Goal: Information Seeking & Learning: Find specific fact

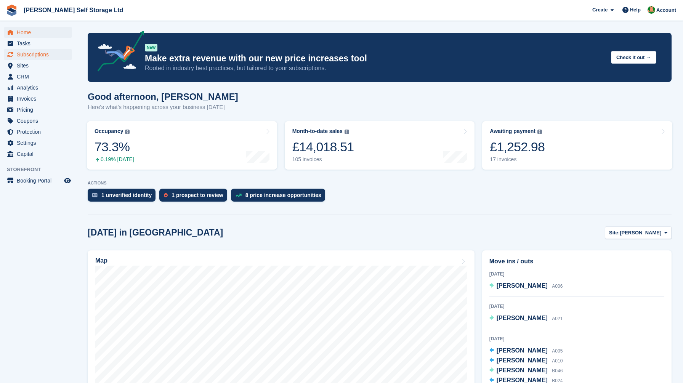
click at [29, 55] on span "Subscriptions" at bounding box center [40, 54] width 46 height 11
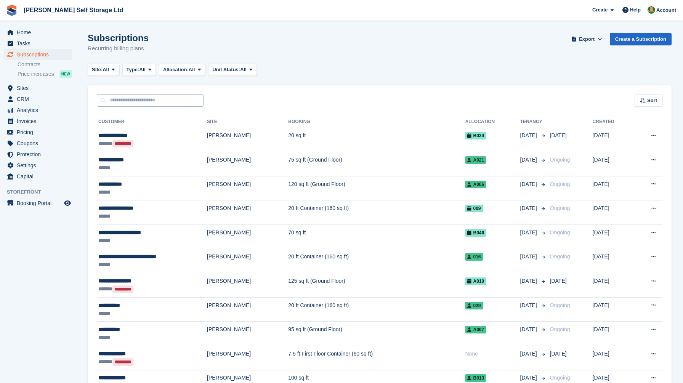
click at [125, 102] on input "text" at bounding box center [150, 100] width 107 height 13
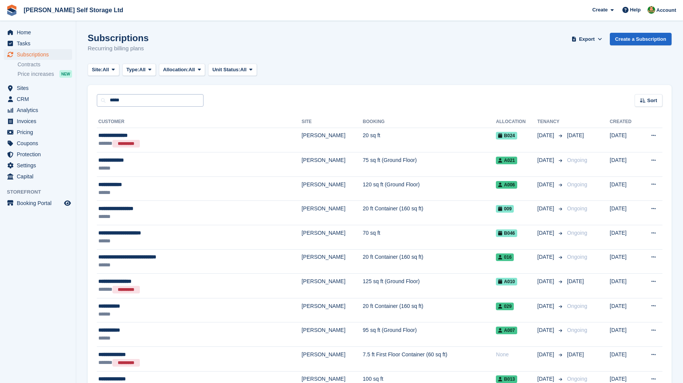
type input "*****"
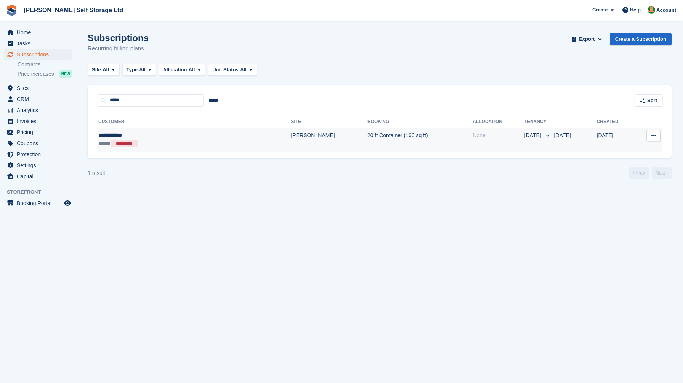
click at [135, 139] on div "**********" at bounding box center [153, 136] width 110 height 8
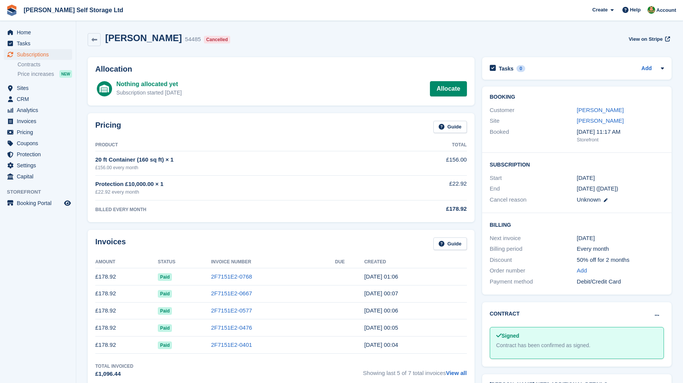
click at [592, 105] on div "Customer Claire Lynch" at bounding box center [577, 110] width 174 height 11
click at [591, 110] on link "[PERSON_NAME]" at bounding box center [600, 110] width 47 height 6
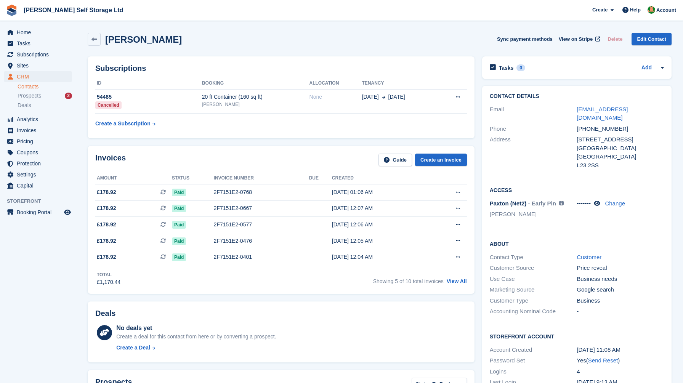
click at [480, 143] on div "Contact Details Email pinklynch@hotmail.com Phone +447734316462 Address 16, Esp…" at bounding box center [576, 241] width 197 height 318
click at [79, 273] on section "Claire Lynch Sync payment methods View on Stripe Delete Edit Contact Subscripti…" at bounding box center [379, 333] width 607 height 666
click at [24, 34] on span "Home" at bounding box center [40, 32] width 46 height 11
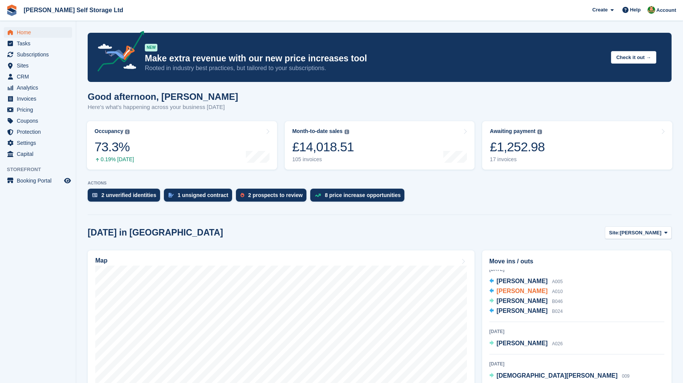
scroll to position [98, 0]
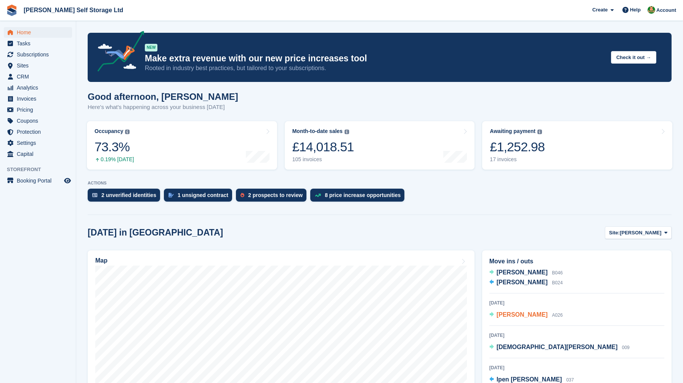
click at [504, 316] on span "[PERSON_NAME]" at bounding box center [522, 314] width 51 height 6
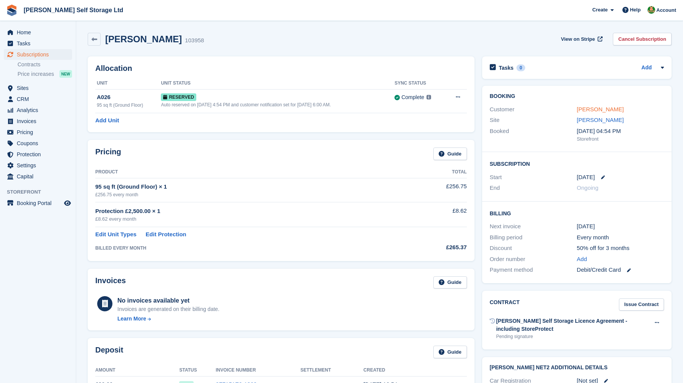
click at [597, 111] on link "[PERSON_NAME]" at bounding box center [600, 109] width 47 height 6
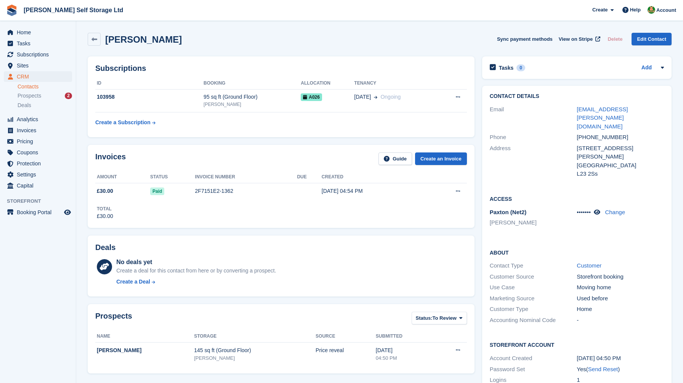
click at [478, 151] on div "Contact Details Email [EMAIL_ADDRESS][PERSON_NAME][DOMAIN_NAME] Phone [PHONE_NU…" at bounding box center [576, 245] width 197 height 326
click at [478, 151] on div "Contact Details Email claire.lynch@itv.com Phone +447734316462 Address 16 Esple…" at bounding box center [576, 245] width 197 height 326
click at [79, 24] on section "Claire Lynch Sync payment methods View on Stripe Delete Edit Contact Subscripti…" at bounding box center [379, 294] width 607 height 589
click at [243, 97] on div "95 sq ft (Ground Floor)" at bounding box center [252, 97] width 97 height 8
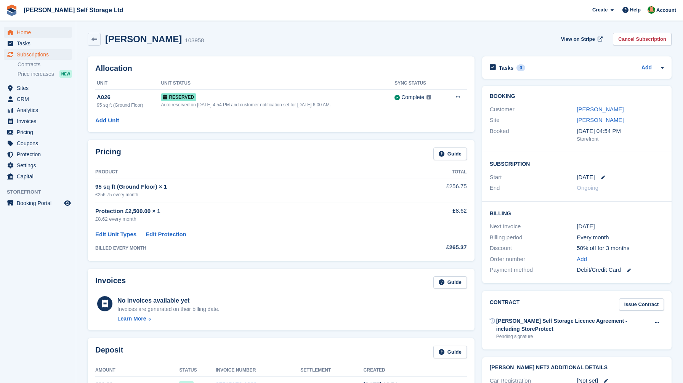
click at [31, 28] on span "Home" at bounding box center [40, 32] width 46 height 11
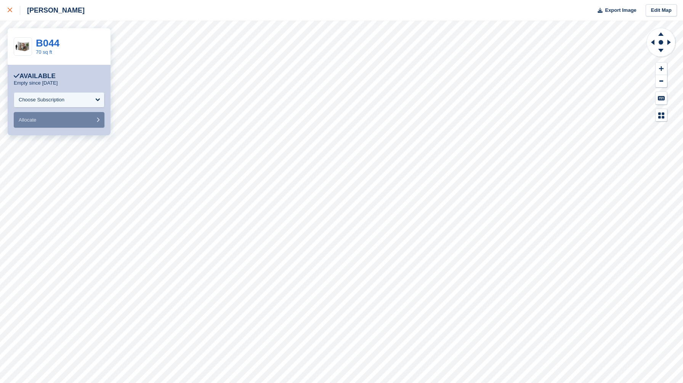
click at [8, 10] on icon at bounding box center [10, 10] width 5 height 5
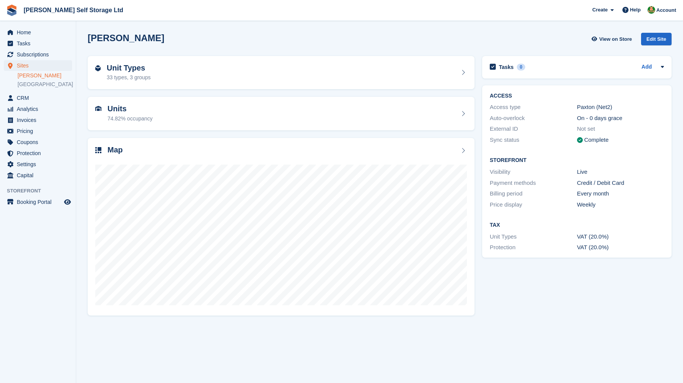
click at [41, 29] on span "Home" at bounding box center [40, 32] width 46 height 11
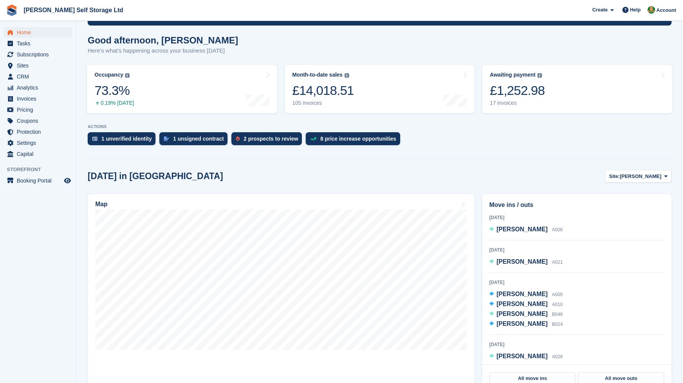
scroll to position [85, 0]
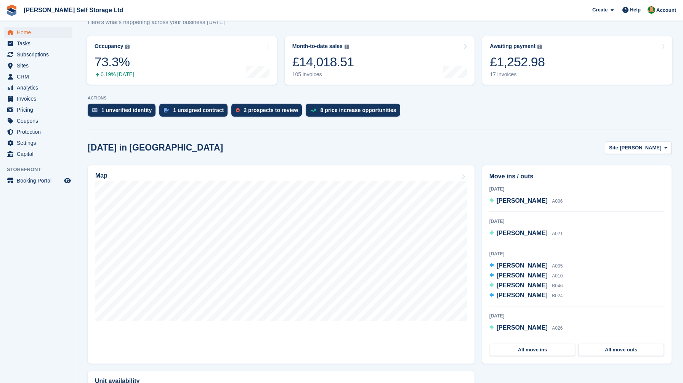
click at [69, 206] on aside "Home Tasks Subscriptions Subscriptions Subscriptions Contracts Price increases …" at bounding box center [38, 193] width 76 height 345
